Goal: Transaction & Acquisition: Purchase product/service

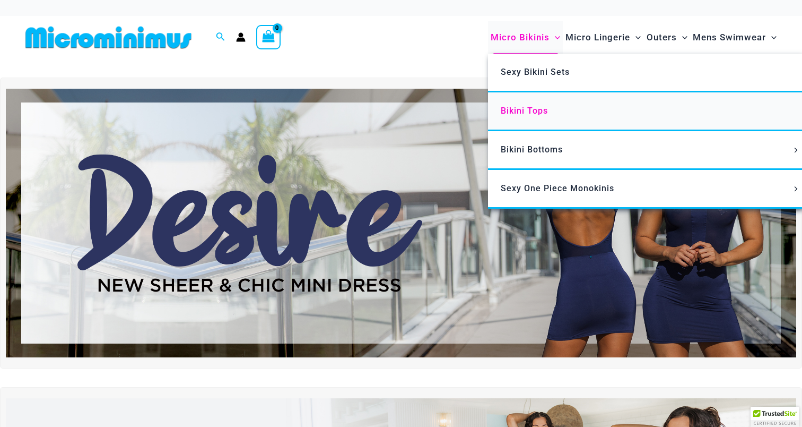
click at [546, 118] on link "Bikini Tops" at bounding box center [646, 111] width 316 height 39
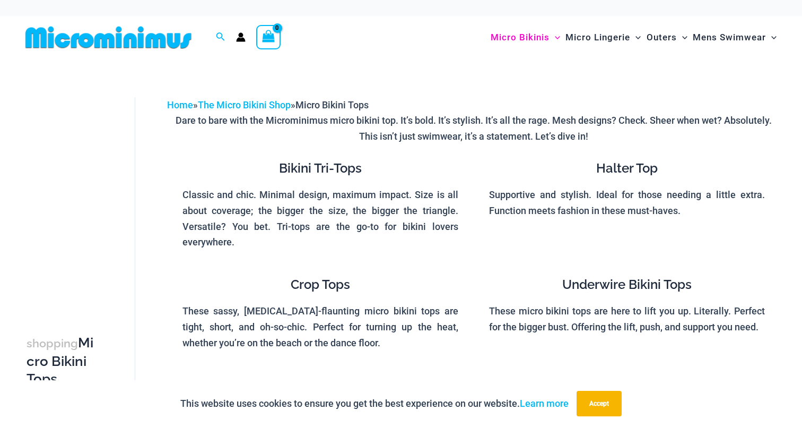
drag, startPoint x: 345, startPoint y: 174, endPoint x: 340, endPoint y: 174, distance: 5.3
click at [343, 174] on h4 "Bikini Tri-Tops" at bounding box center [321, 168] width 276 height 15
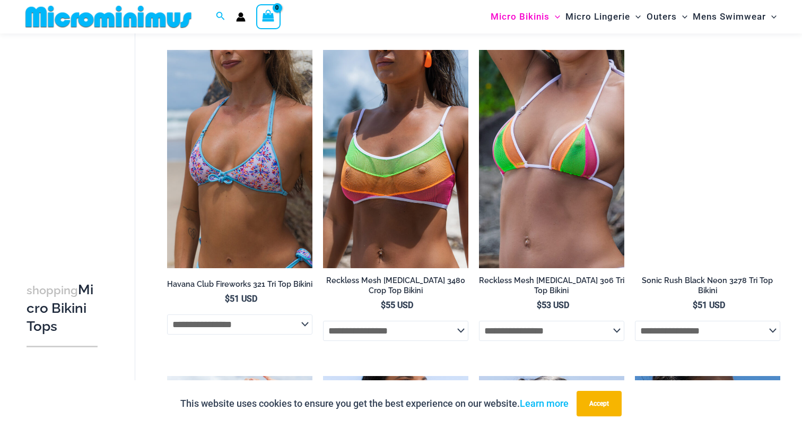
scroll to position [2102, 0]
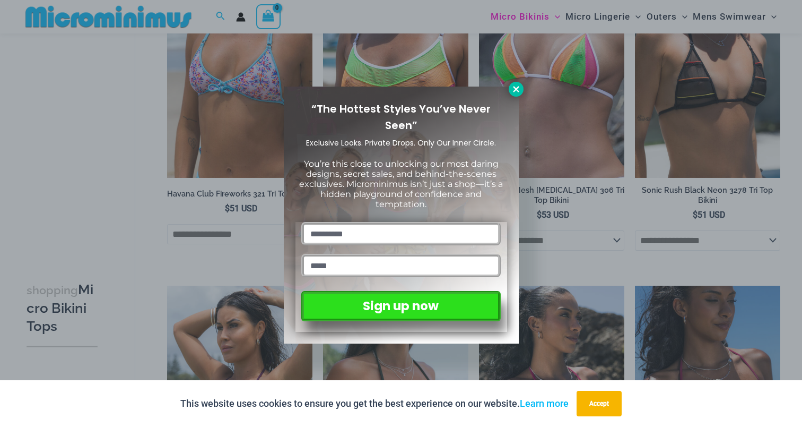
click at [522, 87] on button at bounding box center [516, 89] width 15 height 15
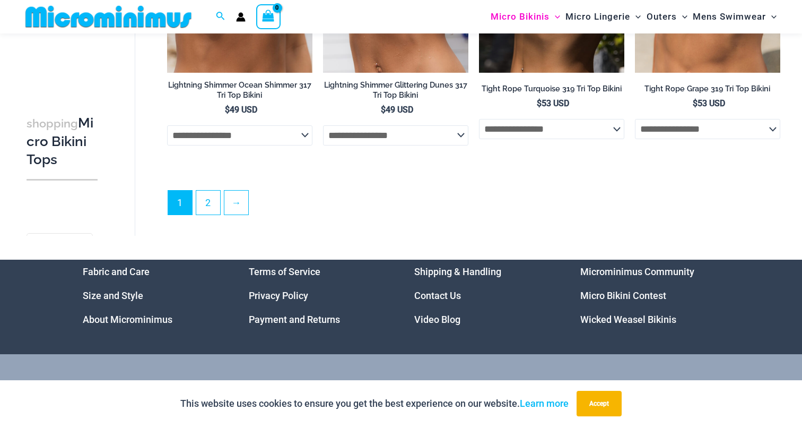
scroll to position [2945, 0]
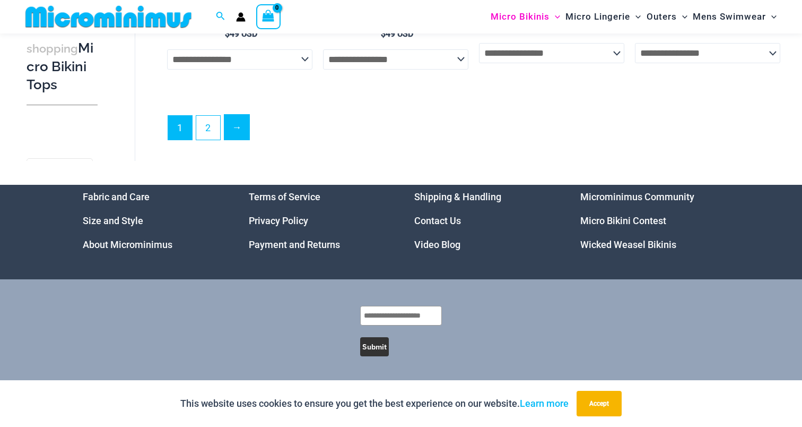
click at [230, 129] on link "→" at bounding box center [236, 127] width 25 height 25
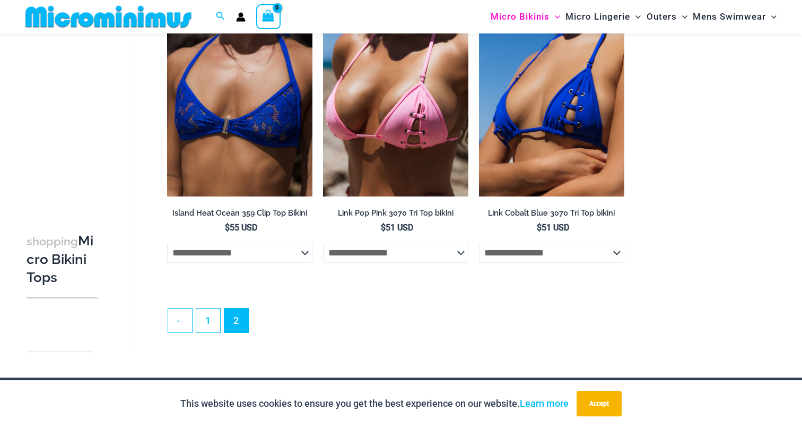
scroll to position [1643, 0]
